Goal: Entertainment & Leisure: Consume media (video, audio)

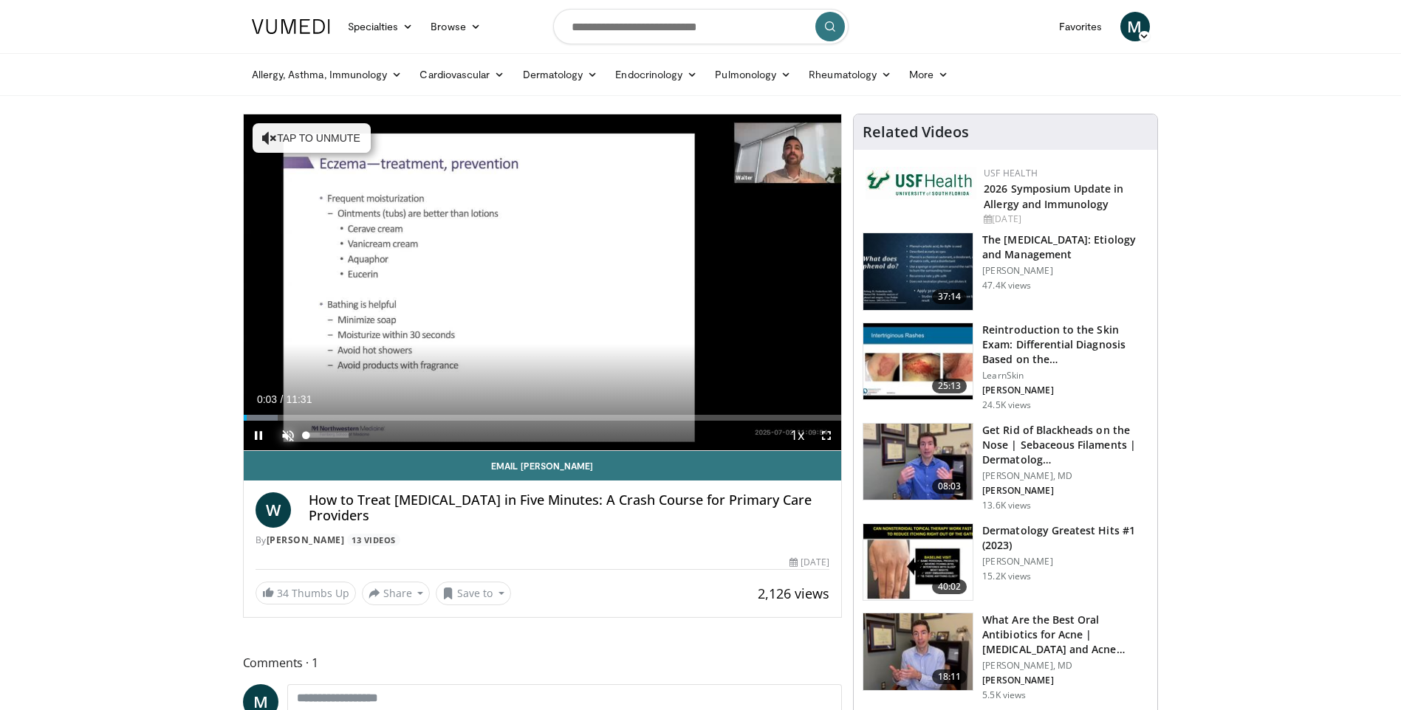
click at [284, 431] on span "Video Player" at bounding box center [288, 436] width 30 height 30
click at [826, 435] on span "Video Player" at bounding box center [827, 436] width 30 height 30
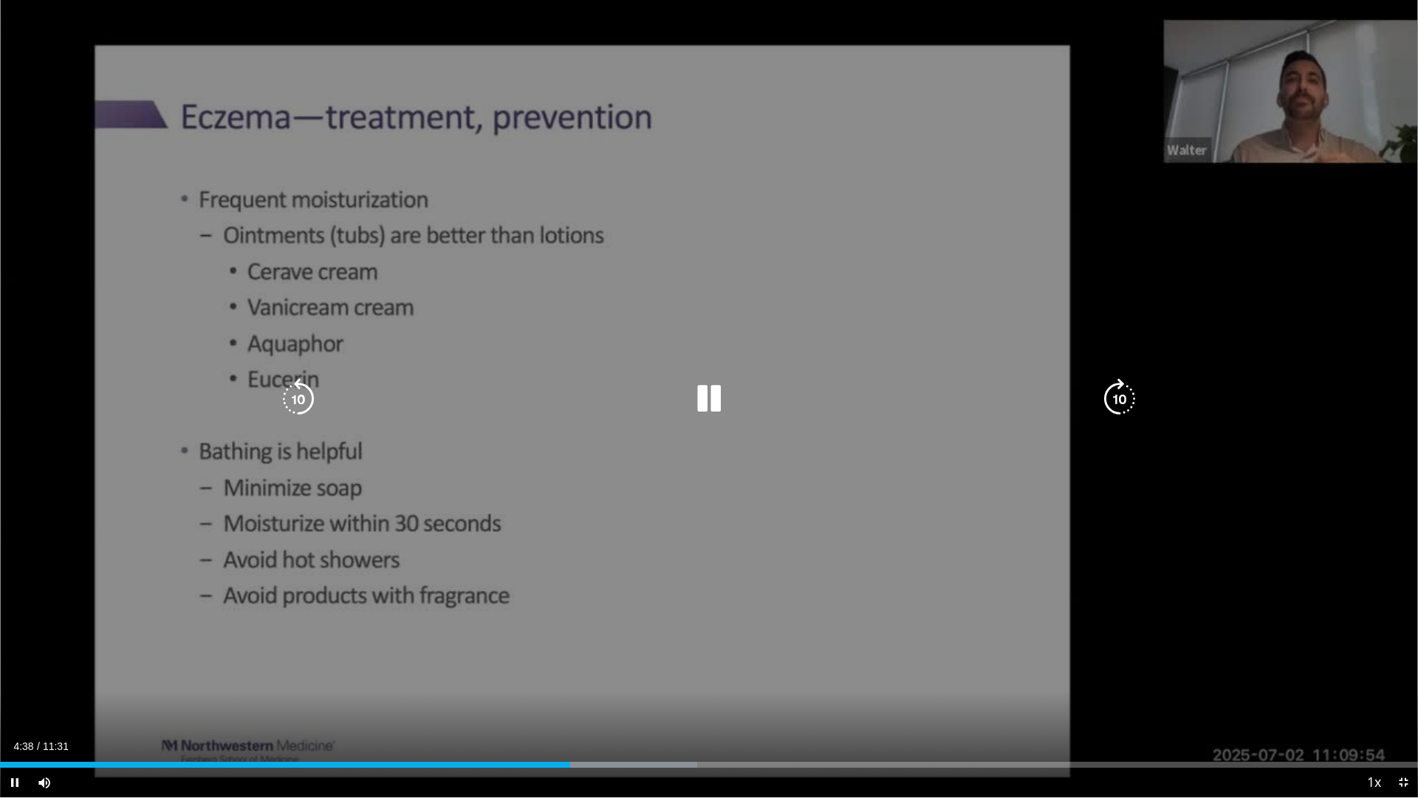
drag, startPoint x: 566, startPoint y: 767, endPoint x: 527, endPoint y: 770, distance: 39.2
click at [527, 710] on div "Current Time 4:38 / Duration 11:31 Pause Skip Backward Skip Forward Mute Loaded…" at bounding box center [709, 782] width 1418 height 30
click at [291, 394] on icon "Video Player" at bounding box center [298, 398] width 41 height 41
